Goal: Feedback & Contribution: Leave review/rating

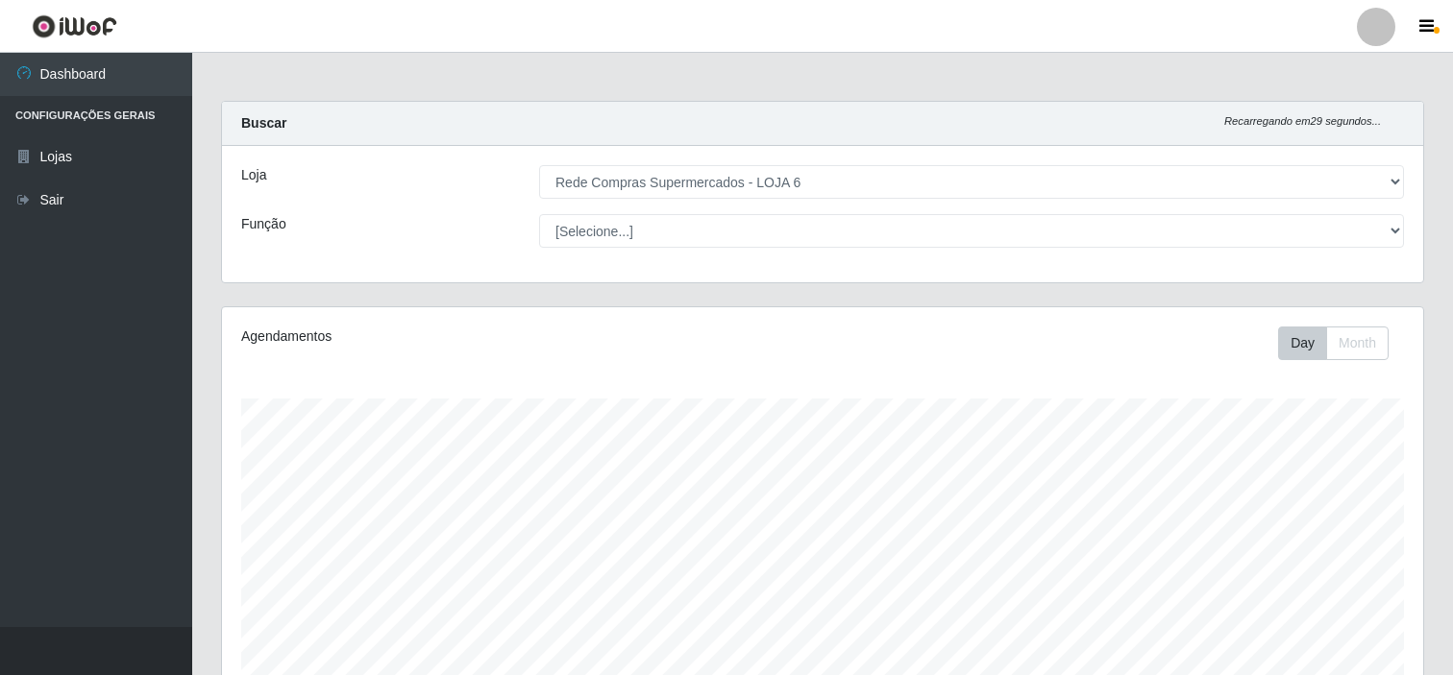
select select "398"
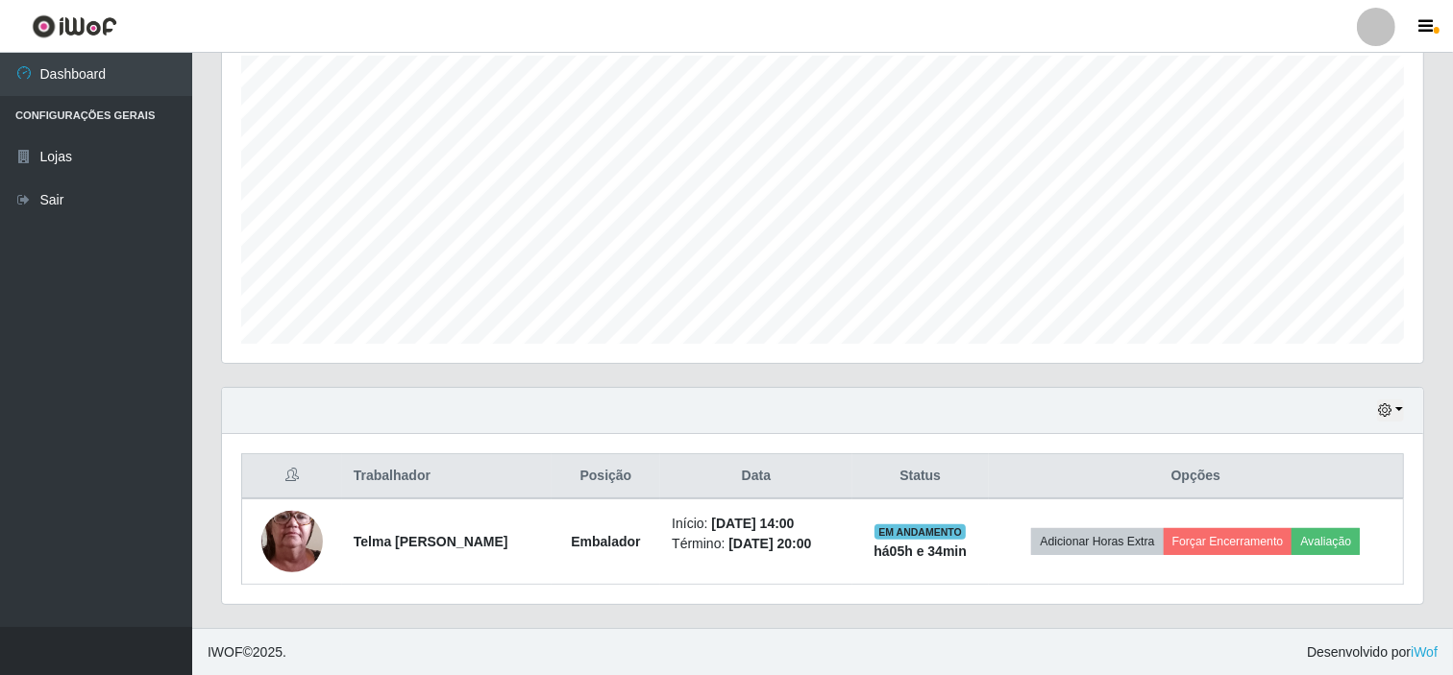
scroll to position [398, 1201]
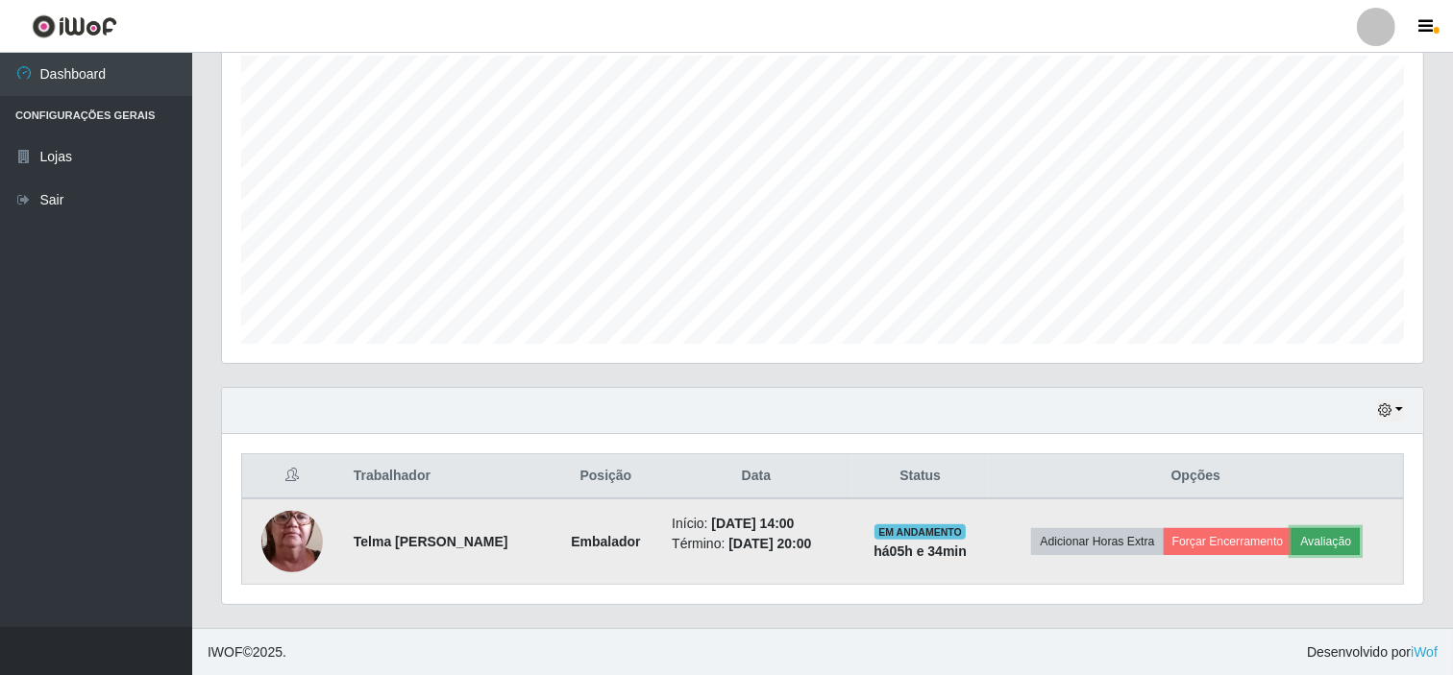
click at [1334, 540] on button "Avaliação" at bounding box center [1325, 541] width 68 height 27
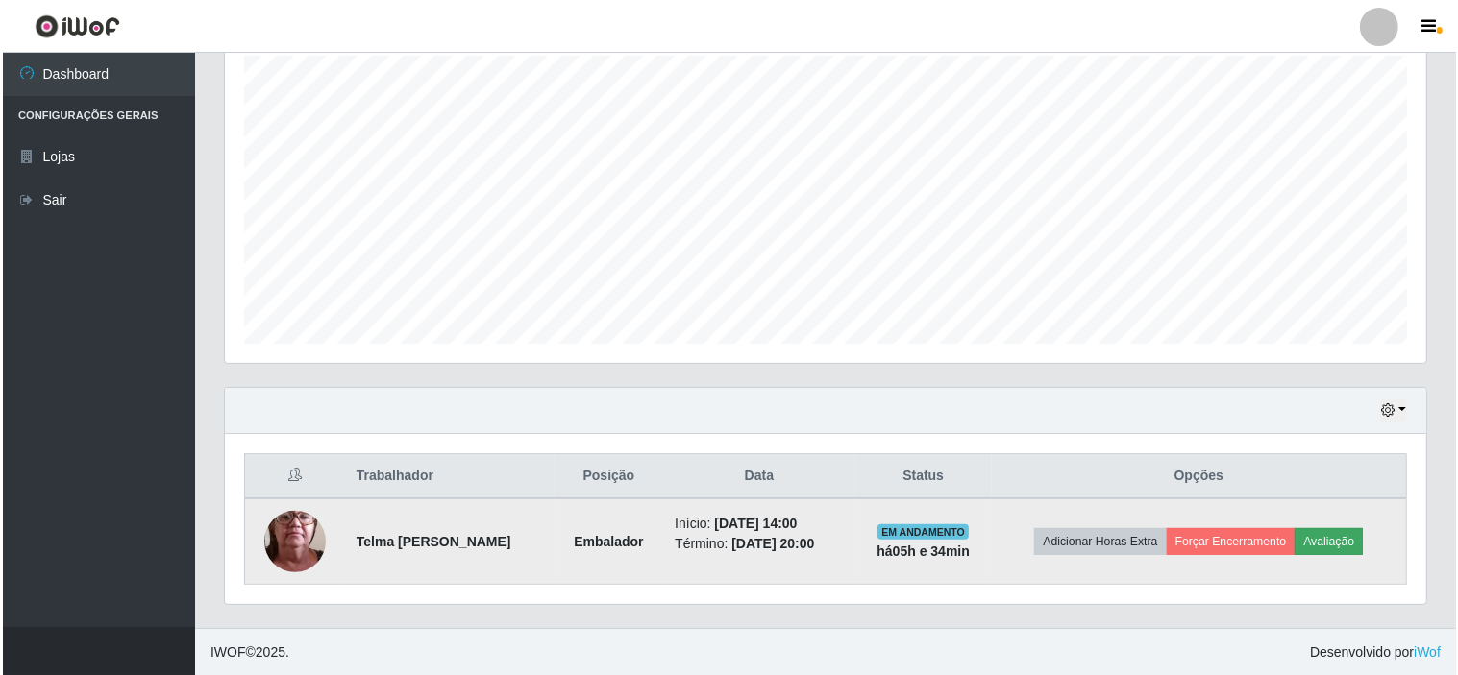
scroll to position [398, 1189]
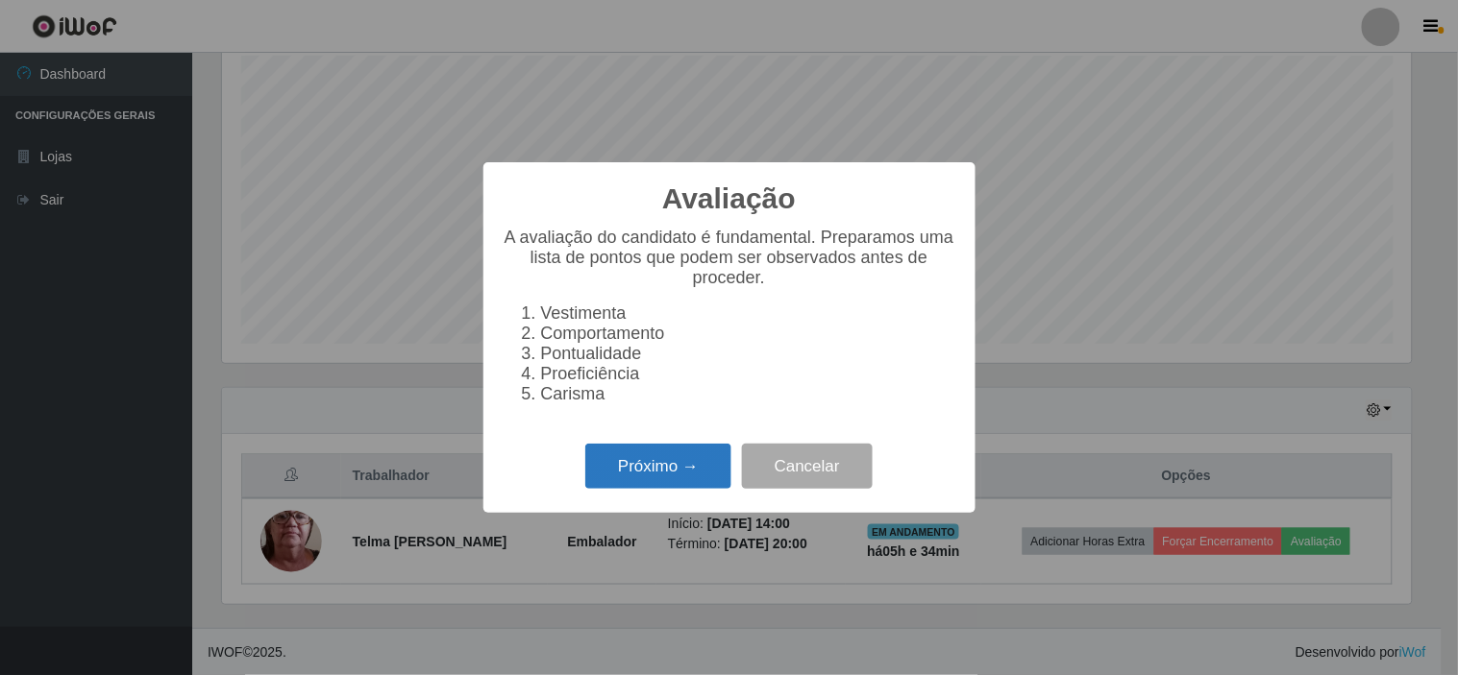
click at [683, 481] on button "Próximo →" at bounding box center [658, 466] width 146 height 45
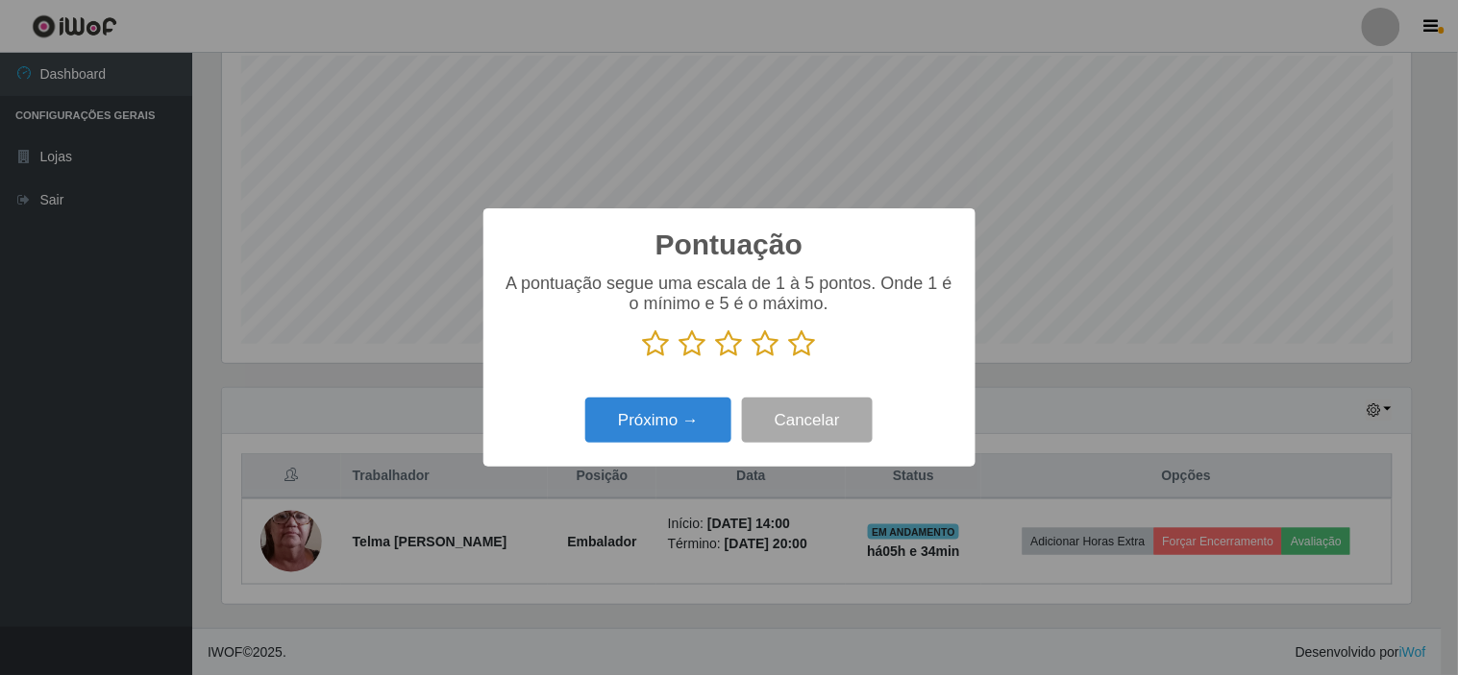
click at [693, 347] on icon at bounding box center [692, 344] width 27 height 29
click at [679, 358] on input "radio" at bounding box center [679, 358] width 0 height 0
click at [675, 415] on button "Próximo →" at bounding box center [658, 420] width 146 height 45
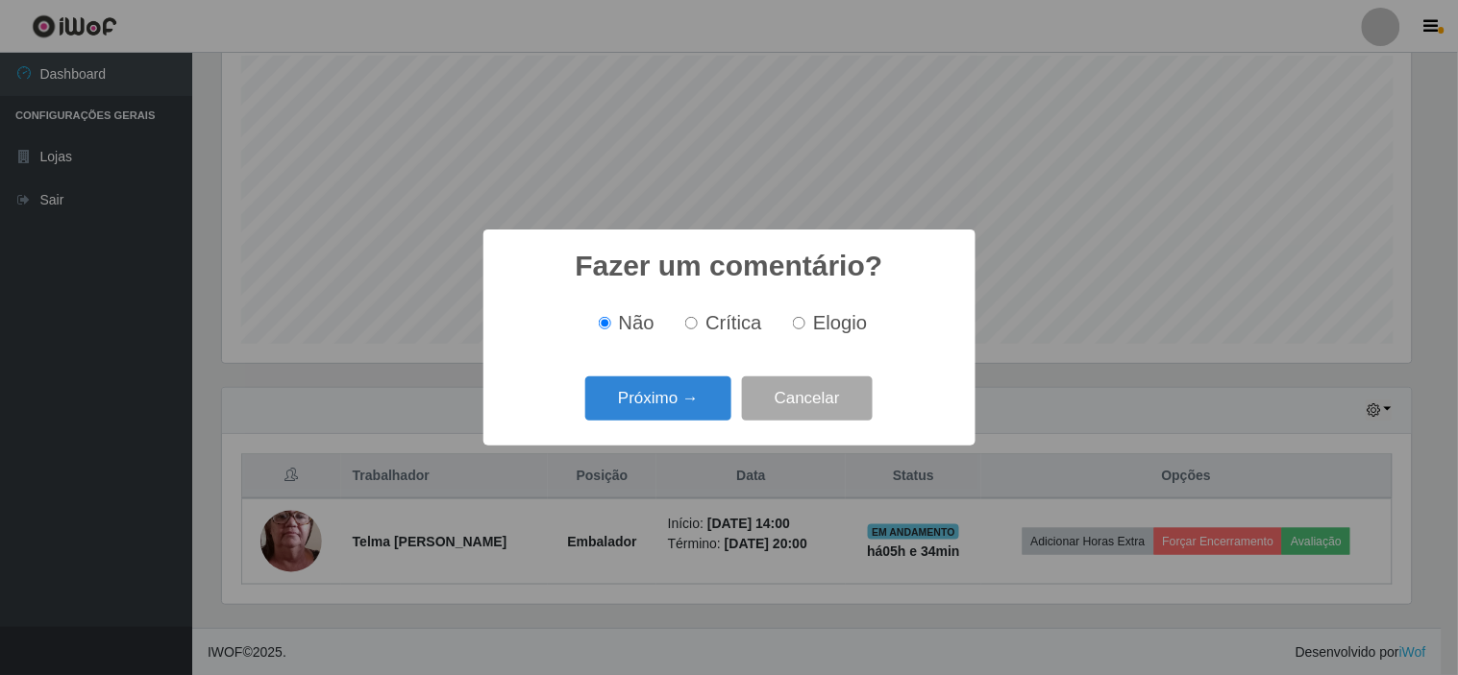
click at [742, 331] on span "Crítica" at bounding box center [733, 322] width 57 height 21
click at [698, 330] on input "Crítica" at bounding box center [691, 323] width 12 height 12
radio input "true"
click at [682, 394] on button "Próximo →" at bounding box center [658, 399] width 146 height 45
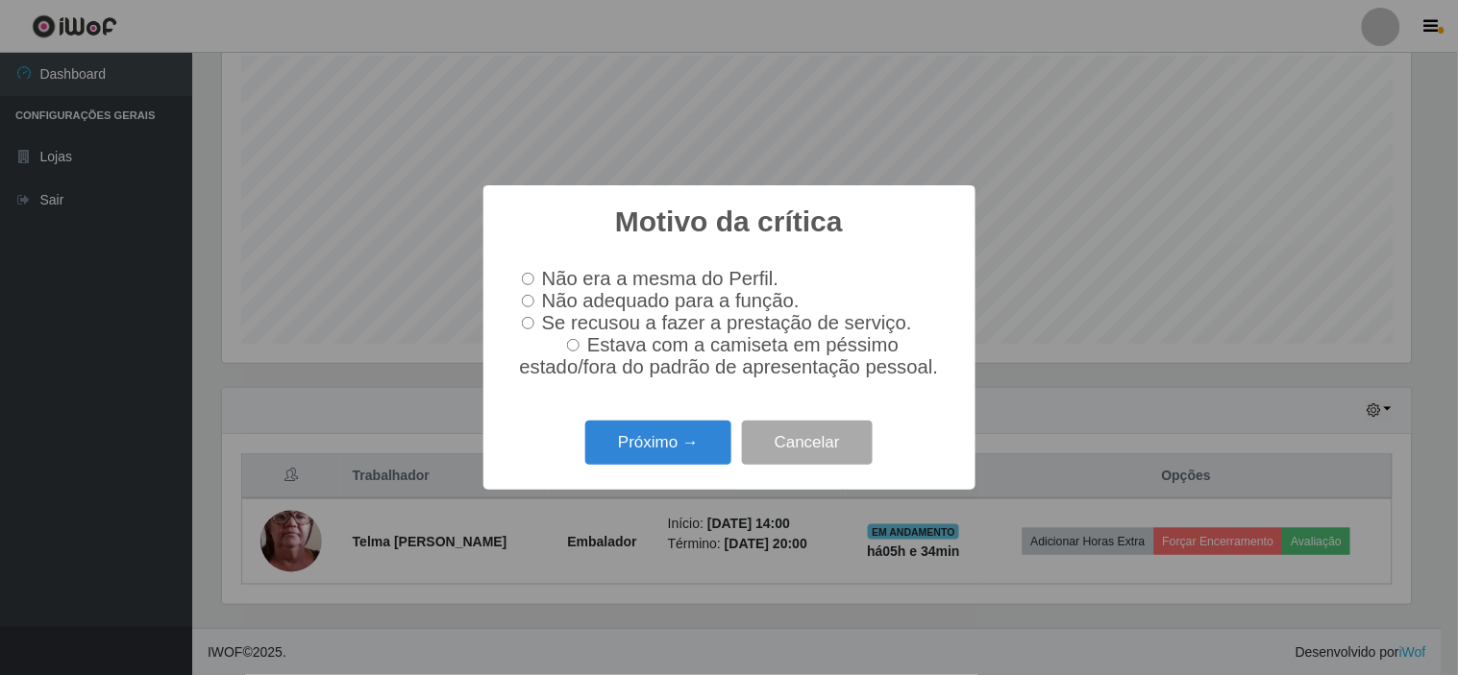
click at [525, 300] on input "Não adequado para a função." at bounding box center [528, 301] width 12 height 12
radio input "true"
click at [657, 456] on button "Próximo →" at bounding box center [658, 443] width 146 height 45
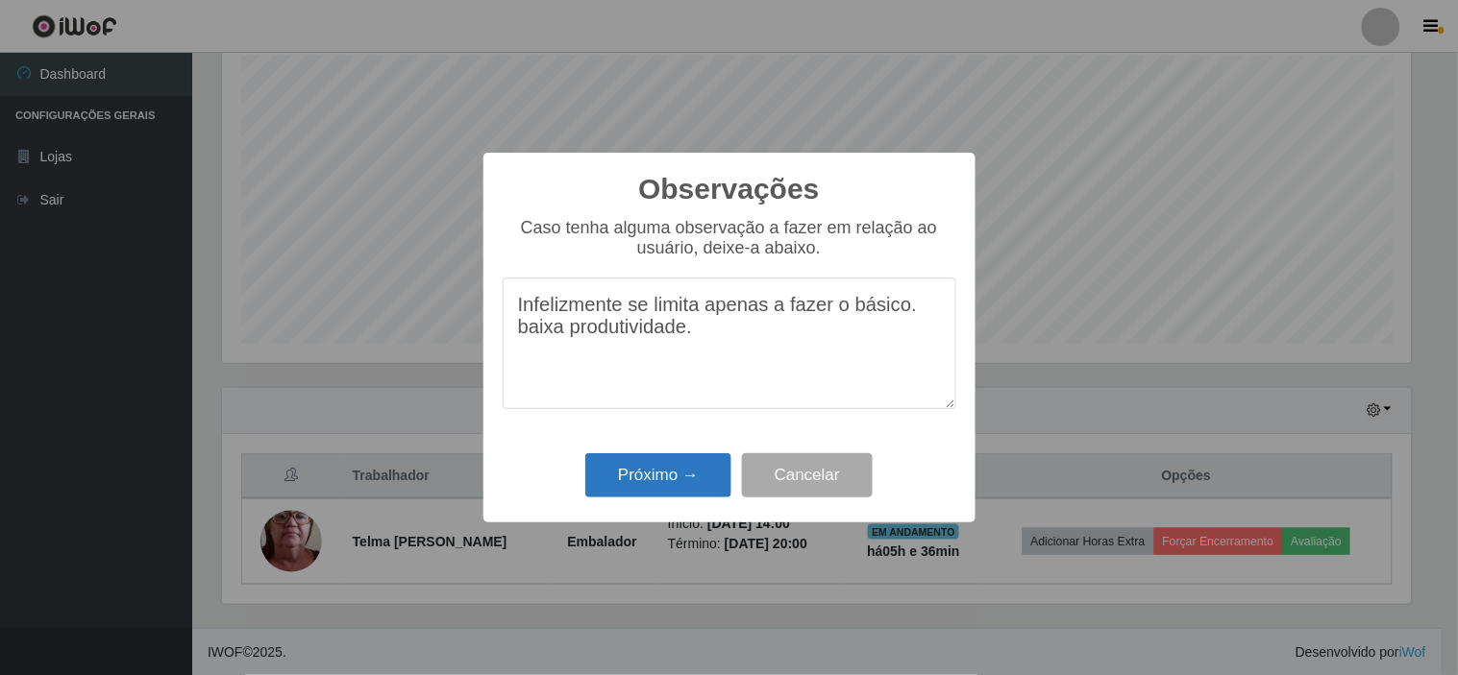
type textarea "Infelizmente se limita apenas a fazer o básico. baixa produtividade."
click at [654, 478] on button "Próximo →" at bounding box center [658, 476] width 146 height 45
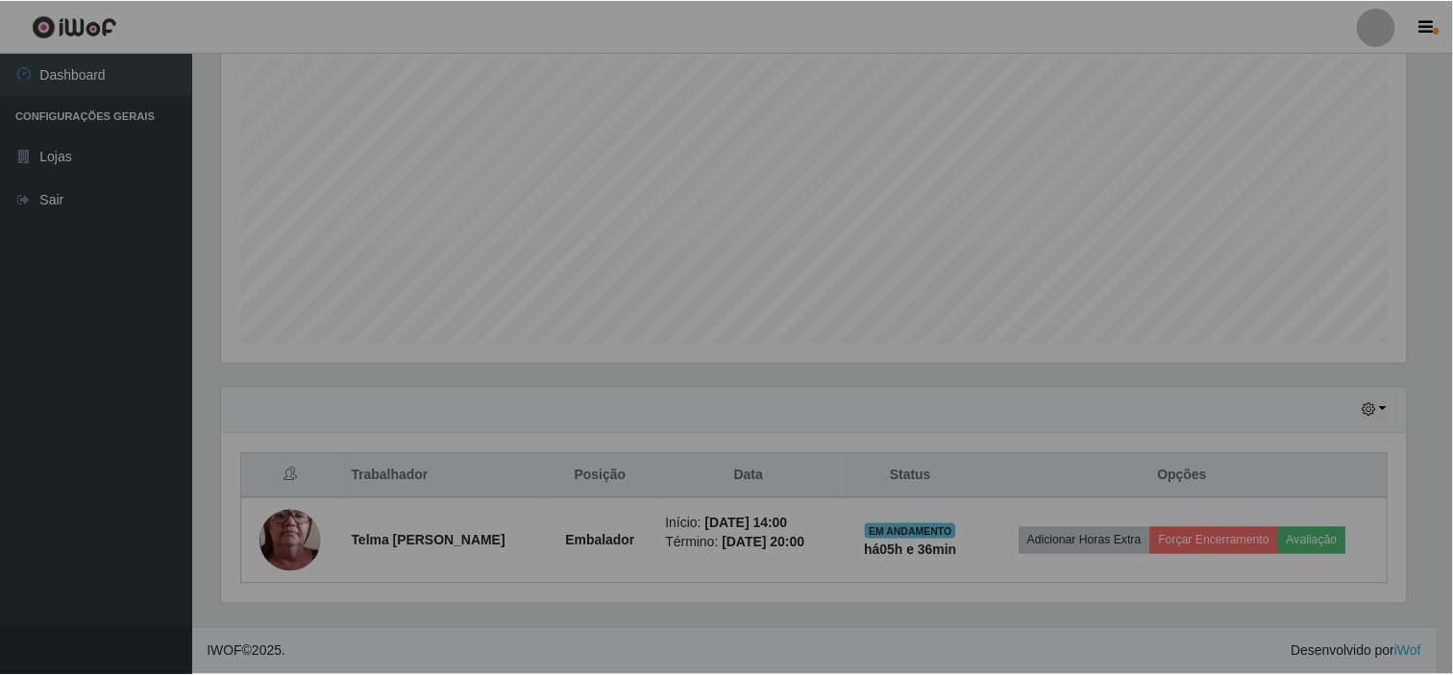
scroll to position [398, 1201]
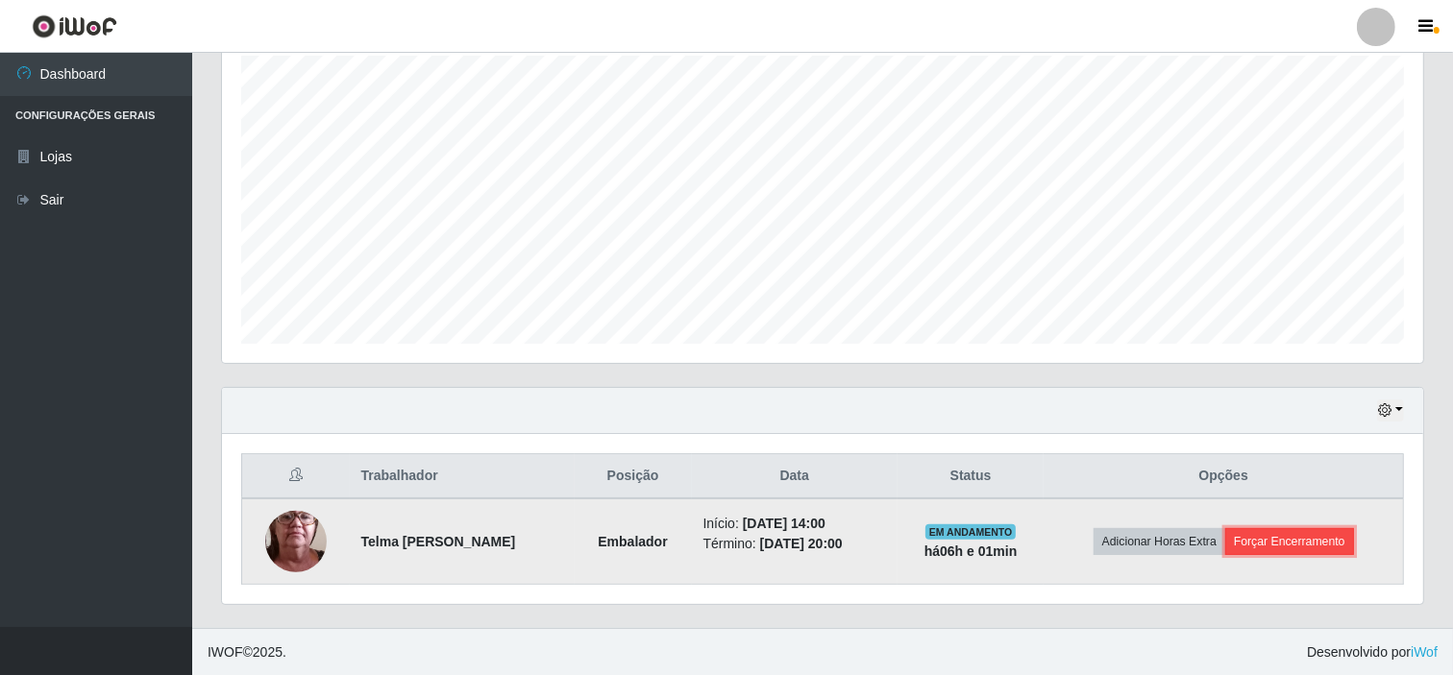
click at [1283, 542] on button "Forçar Encerramento" at bounding box center [1289, 541] width 129 height 27
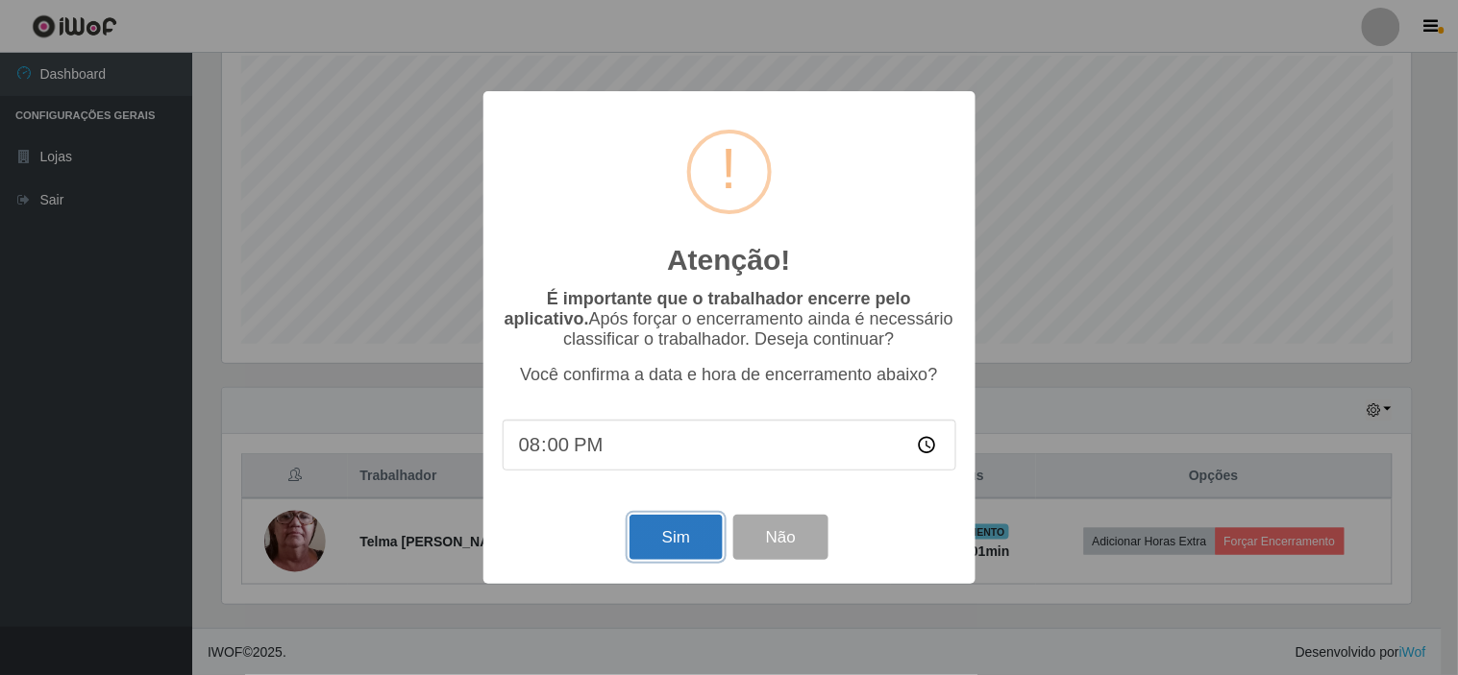
click at [694, 545] on button "Sim" at bounding box center [675, 537] width 93 height 45
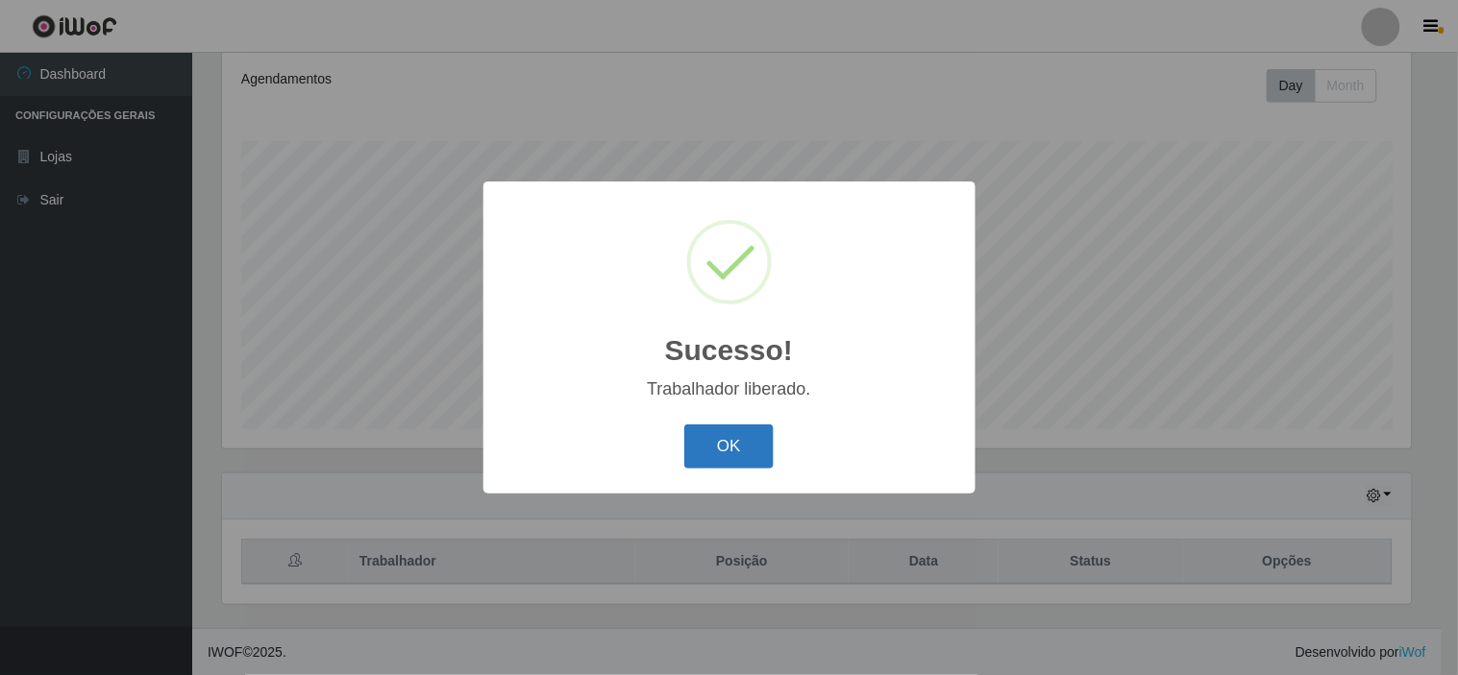
click at [736, 442] on button "OK" at bounding box center [728, 447] width 89 height 45
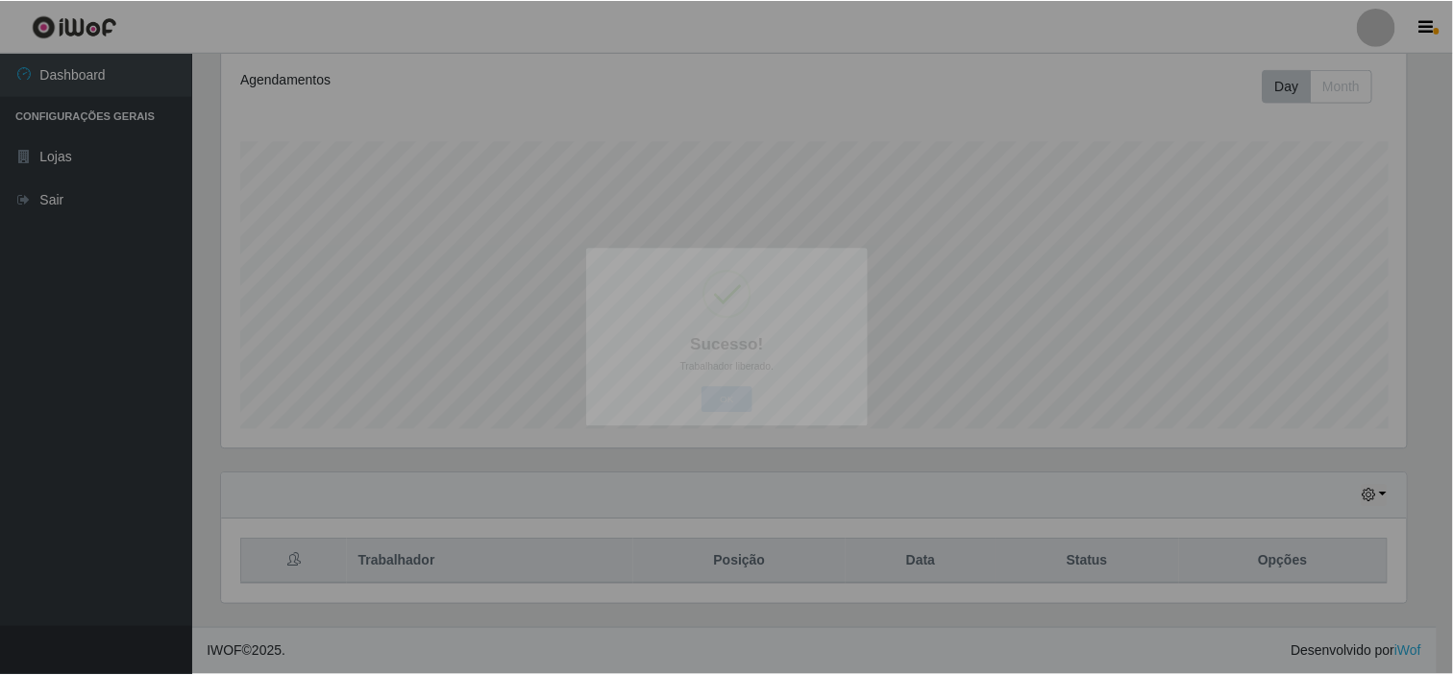
scroll to position [398, 1201]
